Goal: Communication & Community: Answer question/provide support

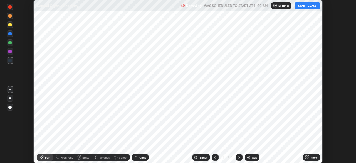
scroll to position [163, 355]
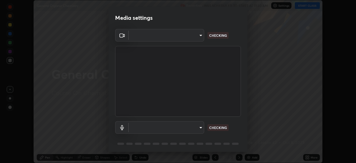
type input "f980875124209cf85bbf3f3452d6382f644449d4b80ed3042153ab235f4cb748"
click at [154, 128] on body "Erase all General Organic Chemistry Recording WAS SCHEDULED TO START AT 11:30 A…" at bounding box center [178, 81] width 356 height 163
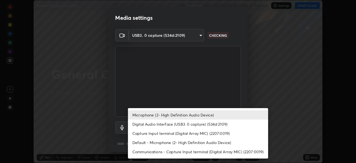
click at [156, 124] on li "Digital Audio Interface (USB3. 0 capture) (534d:2109)" at bounding box center [198, 123] width 140 height 9
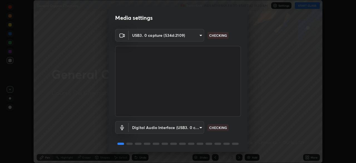
click at [158, 126] on body "Erase all General Organic Chemistry Recording WAS SCHEDULED TO START AT 11:30 A…" at bounding box center [178, 81] width 356 height 163
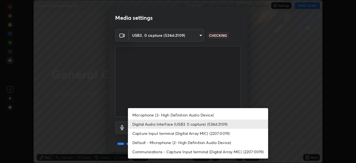
click at [161, 111] on li "Microphone (2- High Definition Audio Device)" at bounding box center [198, 114] width 140 height 9
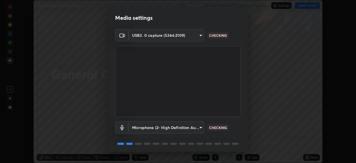
type input "5fa097388a4fcdee07a10247f1d425762d8a7ac056759a89de49364f83e6b3d5"
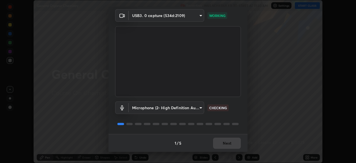
click at [227, 141] on div "1 / 5 Next" at bounding box center [177, 143] width 139 height 18
click at [228, 142] on div "1 / 5 Next" at bounding box center [177, 143] width 139 height 18
click at [228, 142] on button "Next" at bounding box center [227, 142] width 28 height 11
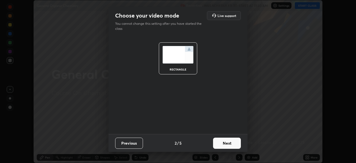
click at [228, 142] on button "Next" at bounding box center [227, 142] width 28 height 11
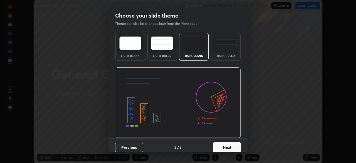
click at [226, 57] on div "Dark Ruled" at bounding box center [226, 55] width 22 height 3
click at [225, 145] on button "Next" at bounding box center [227, 146] width 28 height 11
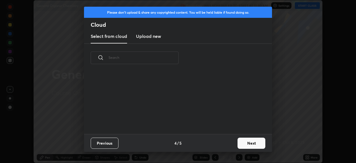
click at [240, 141] on button "Next" at bounding box center [251, 142] width 28 height 11
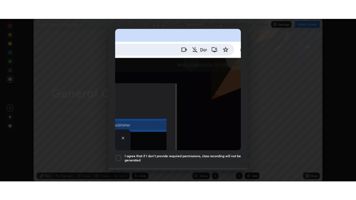
scroll to position [133, 0]
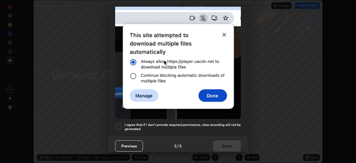
click at [203, 122] on h5 "I agree that if I don't provide required permissions, class recording will not …" at bounding box center [182, 126] width 116 height 9
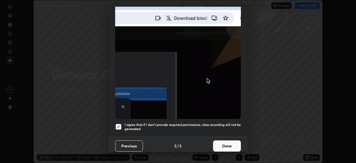
click at [222, 143] on button "Done" at bounding box center [227, 145] width 28 height 11
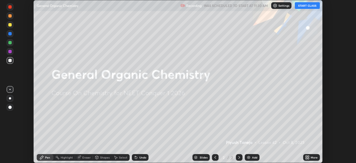
click at [307, 5] on button "START CLASS" at bounding box center [307, 5] width 25 height 7
click at [251, 157] on div "Add" at bounding box center [252, 157] width 15 height 7
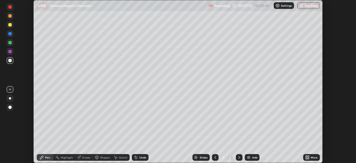
click at [311, 155] on div "More" at bounding box center [311, 157] width 17 height 7
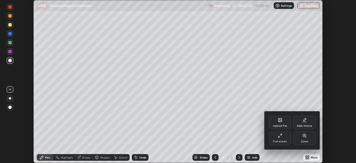
click at [285, 136] on div "Full screen" at bounding box center [280, 137] width 22 height 13
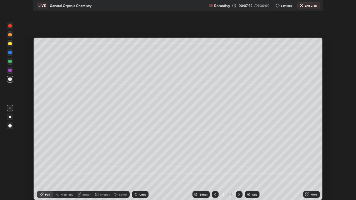
scroll to position [200, 356]
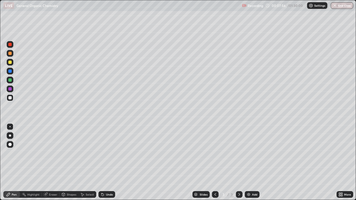
click at [11, 98] on div at bounding box center [9, 97] width 3 height 3
click at [108, 162] on div "Undo" at bounding box center [109, 194] width 7 height 3
click at [250, 162] on img at bounding box center [248, 194] width 4 height 4
click at [215, 162] on icon at bounding box center [215, 194] width 4 height 4
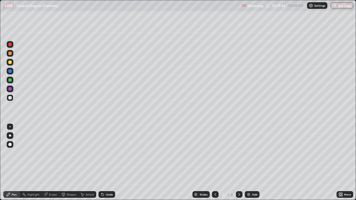
click at [236, 162] on div at bounding box center [239, 194] width 7 height 7
click at [49, 162] on div "Eraser" at bounding box center [51, 194] width 18 height 7
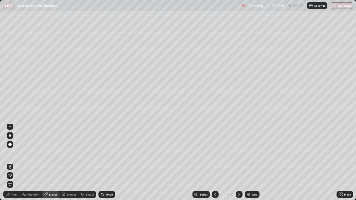
click at [14, 162] on div "Pen" at bounding box center [14, 194] width 5 height 3
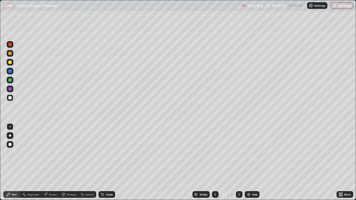
click at [53, 162] on div "Eraser" at bounding box center [51, 194] width 18 height 7
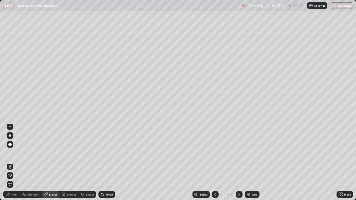
click at [12, 162] on div "Pen" at bounding box center [14, 194] width 5 height 3
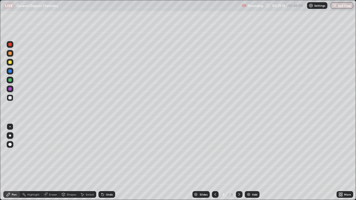
click at [54, 162] on div "Eraser" at bounding box center [53, 194] width 8 height 3
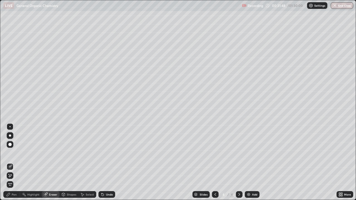
click at [252, 162] on div "Add" at bounding box center [254, 194] width 5 height 3
click at [11, 162] on div "Pen" at bounding box center [11, 194] width 17 height 7
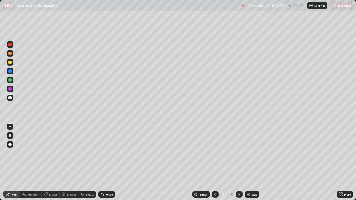
click at [107, 162] on div "Undo" at bounding box center [109, 194] width 7 height 3
click at [109, 162] on div "Undo" at bounding box center [109, 194] width 7 height 3
click at [110, 162] on div "Undo" at bounding box center [109, 194] width 7 height 3
click at [112, 162] on div "Undo" at bounding box center [109, 194] width 7 height 3
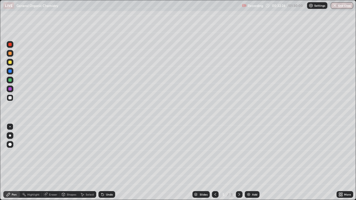
click at [107, 162] on div "Undo" at bounding box center [109, 194] width 7 height 3
click at [255, 162] on div "Add" at bounding box center [254, 194] width 5 height 3
click at [108, 162] on div "Undo" at bounding box center [109, 194] width 7 height 3
click at [107, 162] on div "Undo" at bounding box center [109, 194] width 7 height 3
click at [106, 162] on div "Undo" at bounding box center [109, 194] width 7 height 3
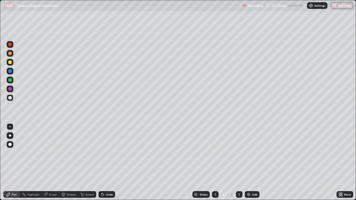
click at [253, 162] on div "Add" at bounding box center [254, 194] width 5 height 3
click at [51, 162] on div "Eraser" at bounding box center [53, 194] width 8 height 3
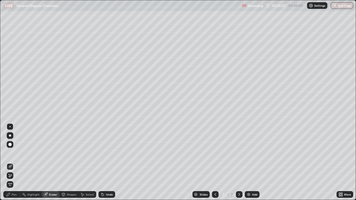
click at [16, 162] on div "Pen" at bounding box center [14, 194] width 5 height 3
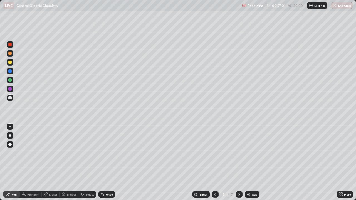
click at [55, 162] on div "Eraser" at bounding box center [51, 194] width 18 height 7
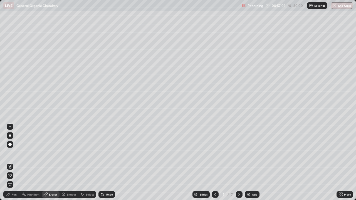
click at [11, 162] on icon at bounding box center [10, 175] width 3 height 3
click at [14, 162] on div "Pen" at bounding box center [14, 194] width 5 height 3
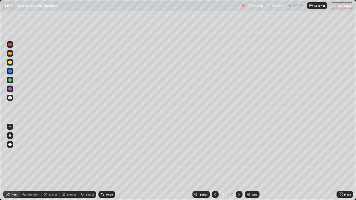
click at [251, 162] on div "Add" at bounding box center [252, 194] width 15 height 7
click at [9, 62] on div at bounding box center [9, 62] width 3 height 3
click at [215, 162] on icon at bounding box center [215, 194] width 4 height 4
click at [236, 162] on div at bounding box center [239, 194] width 7 height 7
click at [107, 162] on div "Undo" at bounding box center [106, 194] width 17 height 7
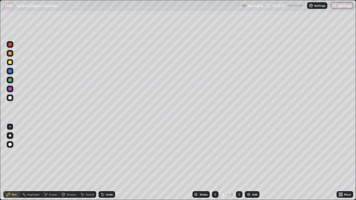
click at [103, 162] on div "Undo" at bounding box center [106, 194] width 17 height 7
click at [106, 162] on div "Undo" at bounding box center [109, 194] width 7 height 3
click at [52, 162] on div "Eraser" at bounding box center [53, 194] width 8 height 3
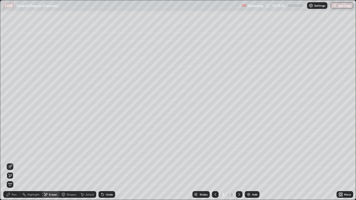
click at [12, 162] on div "Pen" at bounding box center [14, 194] width 5 height 3
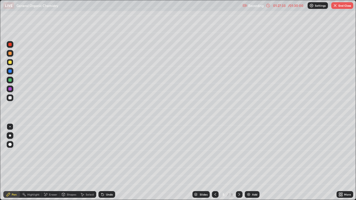
click at [335, 5] on img "button" at bounding box center [335, 5] width 4 height 4
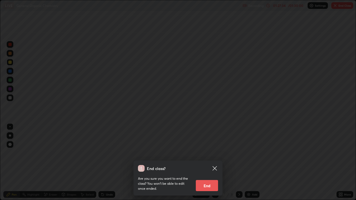
click at [213, 162] on button "End" at bounding box center [207, 185] width 22 height 11
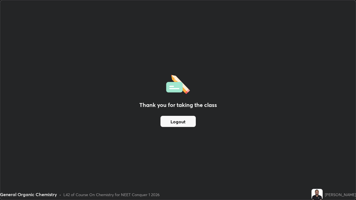
click at [187, 123] on button "Logout" at bounding box center [177, 121] width 35 height 11
click at [187, 122] on button "Logout" at bounding box center [177, 121] width 35 height 11
